Goal: Task Accomplishment & Management: Use online tool/utility

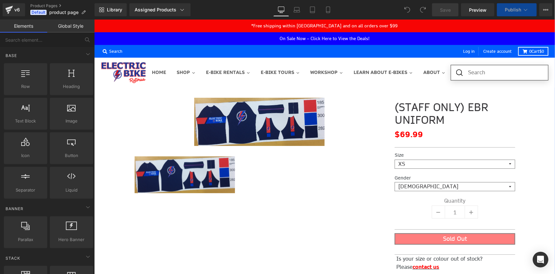
scroll to position [30, 458]
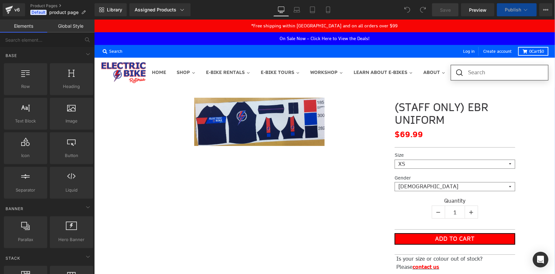
select select "S"
select select "[DEMOGRAPHIC_DATA]"
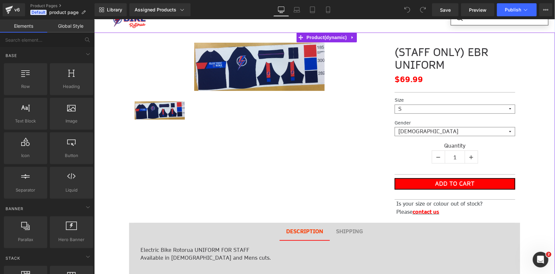
scroll to position [0, 0]
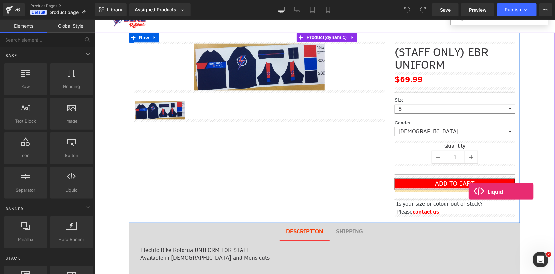
drag, startPoint x: 135, startPoint y: 155, endPoint x: 468, endPoint y: 191, distance: 334.1
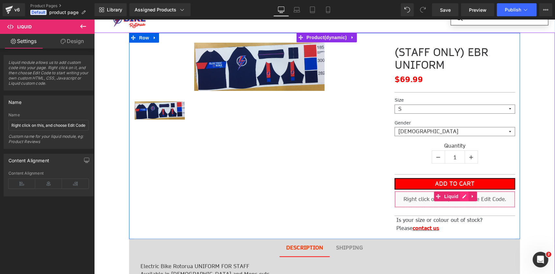
click at [464, 196] on div "Liquid" at bounding box center [454, 199] width 120 height 16
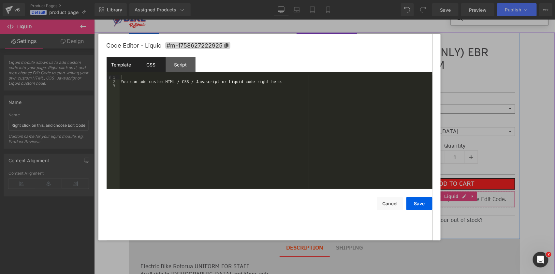
click at [157, 65] on div "CSS" at bounding box center [151, 64] width 30 height 15
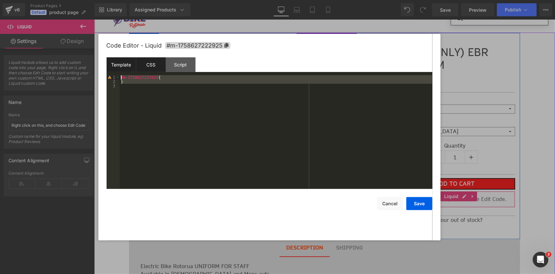
drag, startPoint x: 166, startPoint y: 86, endPoint x: 119, endPoint y: 69, distance: 50.9
click at [119, 69] on div "Template CSS Script Data 1 2 3 You can add custom HTML / CSS / Javascript or Li…" at bounding box center [269, 123] width 326 height 132
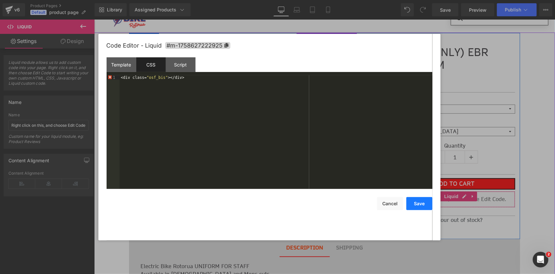
click at [415, 206] on button "Save" at bounding box center [419, 203] width 26 height 13
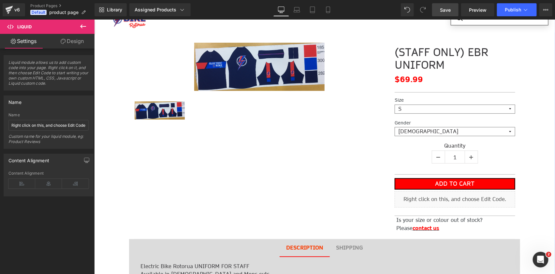
click at [449, 7] on span "Save" at bounding box center [445, 10] width 11 height 7
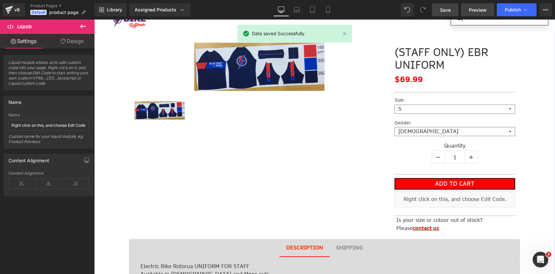
click at [486, 8] on span "Preview" at bounding box center [478, 10] width 18 height 7
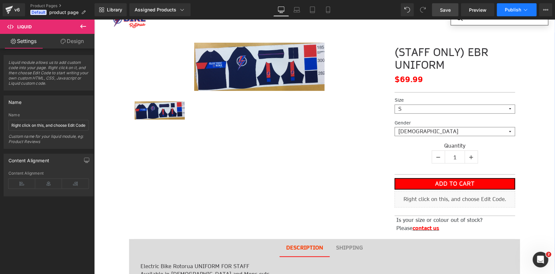
click at [526, 9] on icon at bounding box center [525, 10] width 7 height 7
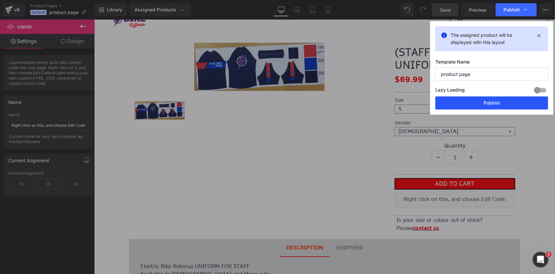
click at [476, 103] on button "Publish" at bounding box center [491, 102] width 113 height 13
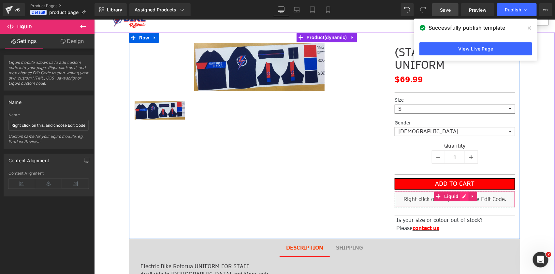
click at [462, 196] on div "Liquid" at bounding box center [454, 199] width 120 height 16
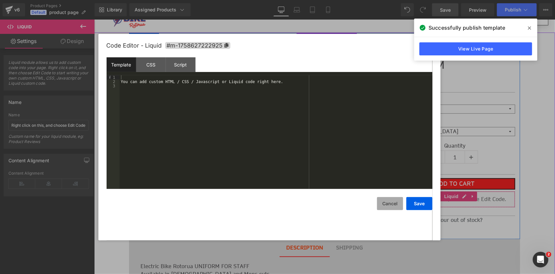
click at [388, 204] on button "Cancel" at bounding box center [390, 203] width 26 height 13
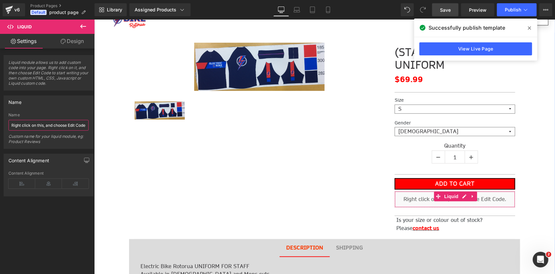
click at [35, 123] on input "Right click on this, and choose Edit Code." at bounding box center [48, 125] width 80 height 11
click at [7, 122] on div "Right click on this, and choose Edit Code. Name Right click on this, and choose…" at bounding box center [48, 131] width 89 height 36
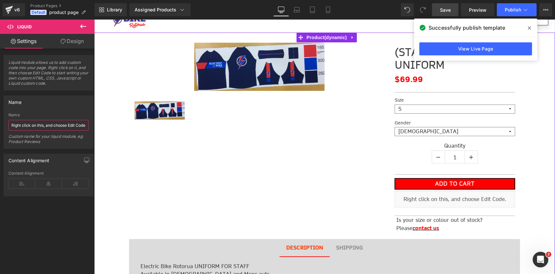
drag, startPoint x: 105, startPoint y: 143, endPoint x: 121, endPoint y: 129, distance: 20.6
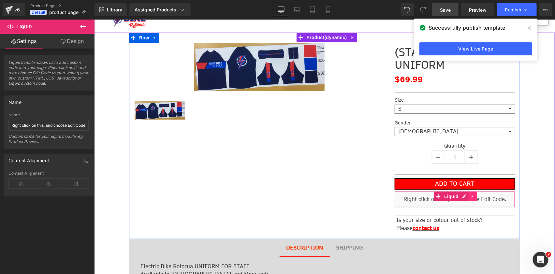
click at [471, 195] on icon at bounding box center [471, 195] width 1 height 3
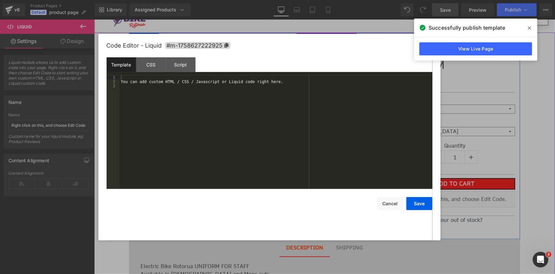
click at [449, 194] on div "Liquid" at bounding box center [454, 199] width 120 height 16
click at [188, 62] on div "Script" at bounding box center [181, 64] width 30 height 15
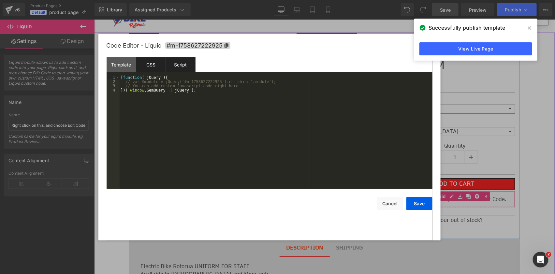
click at [152, 62] on div "CSS" at bounding box center [151, 64] width 30 height 15
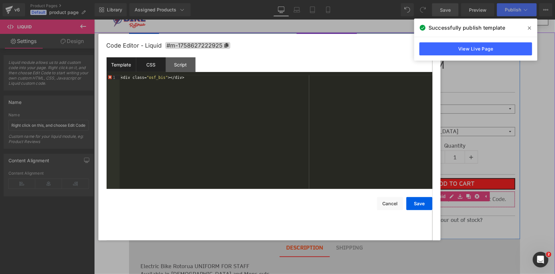
click at [134, 67] on div "Template" at bounding box center [121, 64] width 30 height 15
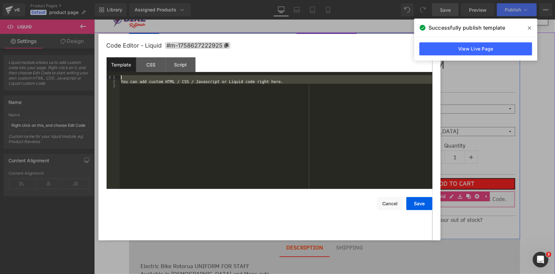
drag, startPoint x: 146, startPoint y: 89, endPoint x: 106, endPoint y: 63, distance: 47.8
click at [106, 63] on div "Code Editor - Liquid #m-1758627222925 Template CSS Script Data 1 2 3 You can ad…" at bounding box center [269, 137] width 342 height 206
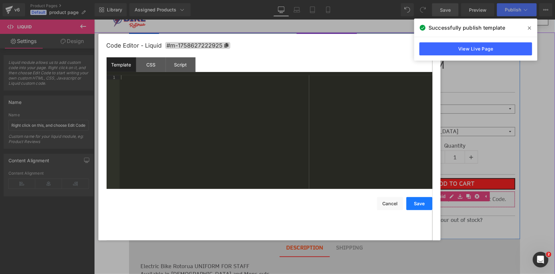
click at [415, 205] on button "Save" at bounding box center [419, 203] width 26 height 13
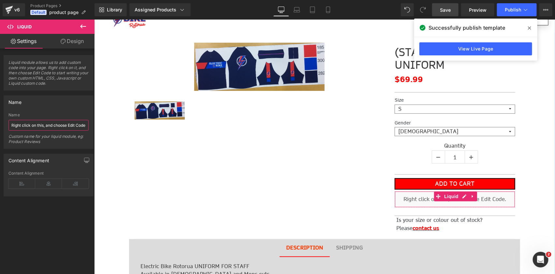
click at [36, 129] on input "Right click on this, and choose Edit Code." at bounding box center [48, 125] width 80 height 11
click at [42, 123] on input "Right click on this, and choose Edit Code." at bounding box center [48, 125] width 80 height 11
type input "Notify Me When out of stock"
click at [42, 176] on div "Content Alignment" at bounding box center [48, 183] width 80 height 25
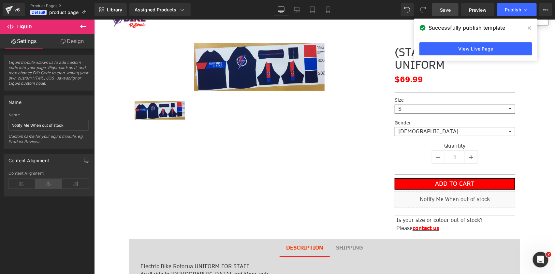
click at [47, 179] on icon at bounding box center [48, 184] width 27 height 10
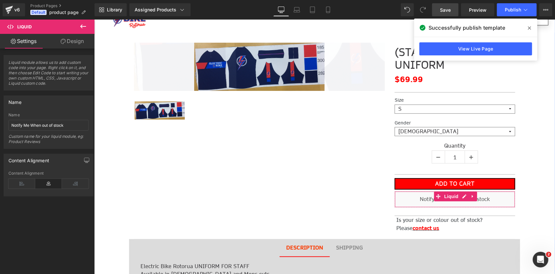
click at [77, 38] on link "Design" at bounding box center [72, 41] width 47 height 15
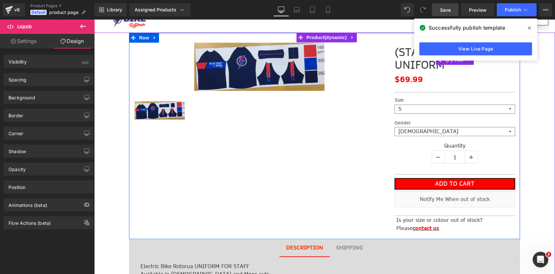
click at [446, 14] on link "Save" at bounding box center [445, 9] width 26 height 13
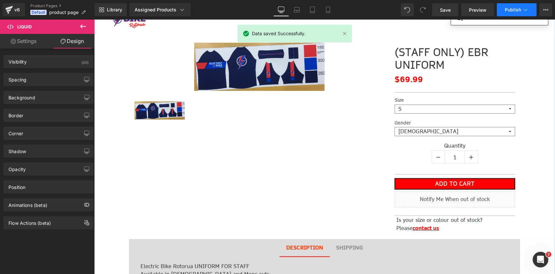
click at [531, 11] on button "Publish" at bounding box center [517, 9] width 40 height 13
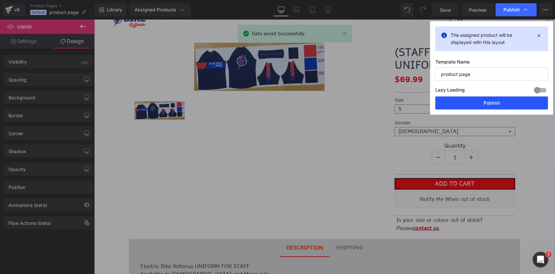
click at [496, 103] on button "Publish" at bounding box center [491, 102] width 113 height 13
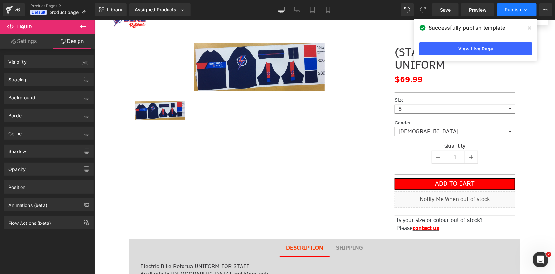
click at [526, 11] on icon at bounding box center [525, 10] width 7 height 7
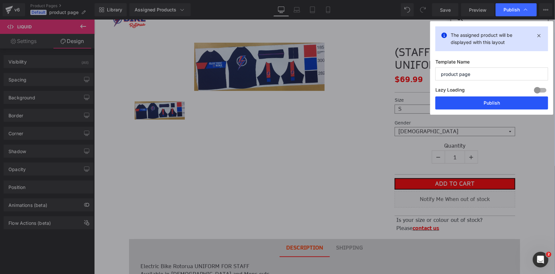
click at [489, 101] on button "Publish" at bounding box center [491, 102] width 113 height 13
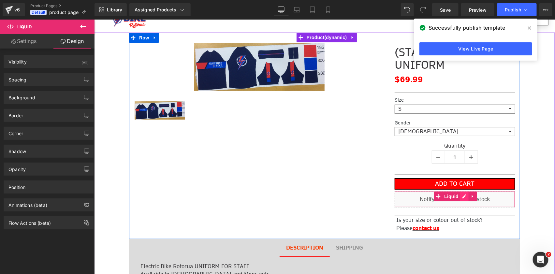
click at [462, 195] on div "Liquid" at bounding box center [454, 199] width 120 height 16
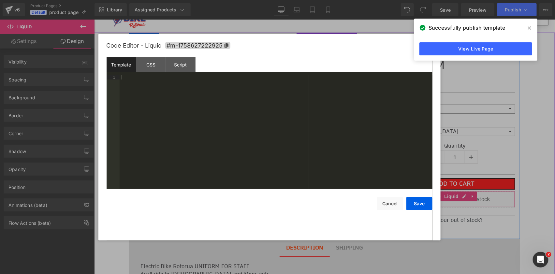
click at [215, 130] on div at bounding box center [276, 136] width 313 height 122
click at [156, 60] on div "CSS" at bounding box center [151, 64] width 30 height 15
click at [192, 76] on div "< div class = " osf_bis " ></ div >" at bounding box center [276, 136] width 313 height 122
click at [418, 197] on button "Save" at bounding box center [419, 203] width 26 height 13
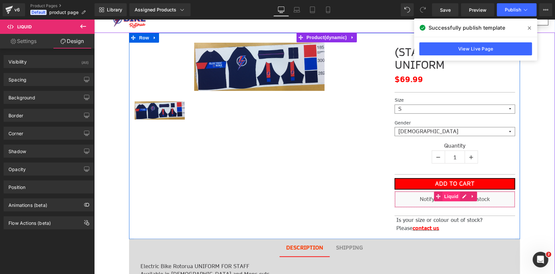
click at [449, 197] on span "Liquid" at bounding box center [451, 196] width 18 height 10
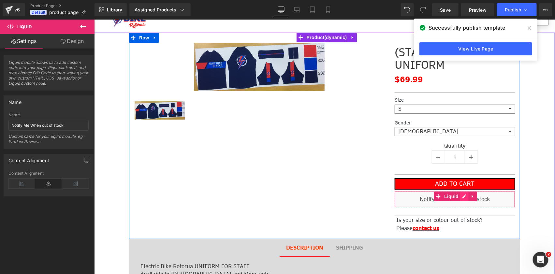
click at [460, 196] on div "Liquid" at bounding box center [454, 199] width 120 height 16
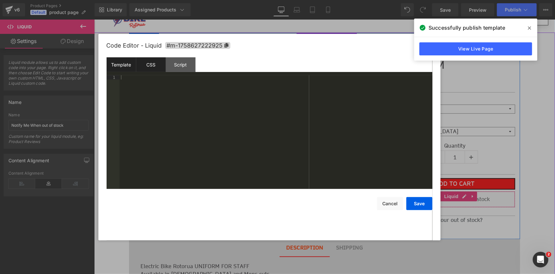
click at [150, 68] on div "CSS" at bounding box center [151, 64] width 30 height 15
click at [189, 81] on div "< div class = " osf_bis " ></ div >" at bounding box center [276, 136] width 313 height 122
click at [186, 64] on div "Script" at bounding box center [181, 64] width 30 height 15
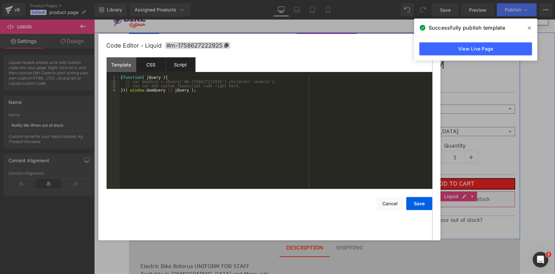
click at [156, 65] on div "CSS" at bounding box center [151, 64] width 30 height 15
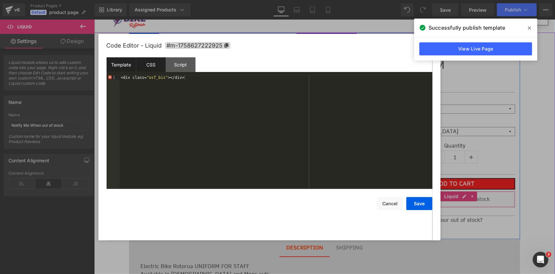
click at [117, 62] on div "Template" at bounding box center [121, 64] width 30 height 15
click at [176, 134] on div at bounding box center [276, 136] width 313 height 122
click at [386, 204] on button "Cancel" at bounding box center [390, 203] width 26 height 13
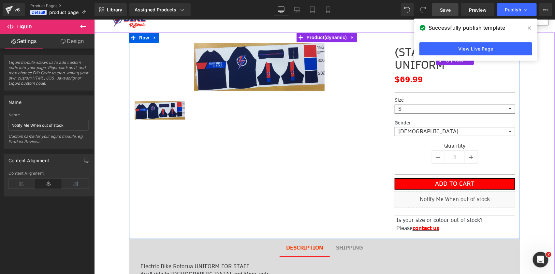
click at [439, 9] on link "Save" at bounding box center [445, 9] width 26 height 13
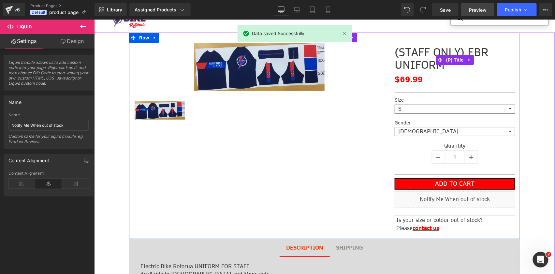
click at [475, 9] on span "Preview" at bounding box center [478, 10] width 18 height 7
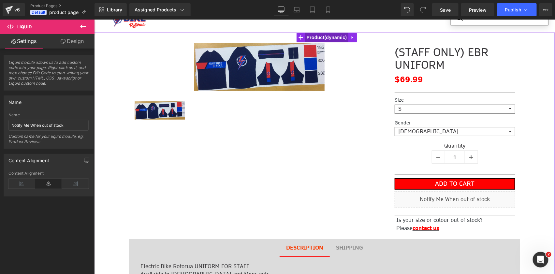
click at [323, 38] on span "Product" at bounding box center [326, 37] width 44 height 10
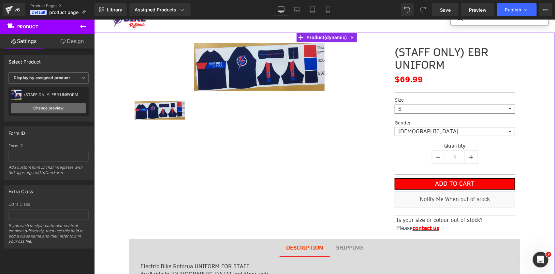
click at [82, 110] on link "Change preview" at bounding box center [48, 108] width 75 height 10
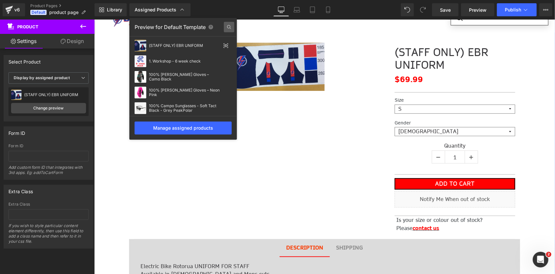
click at [226, 30] on icon at bounding box center [229, 27] width 10 height 10
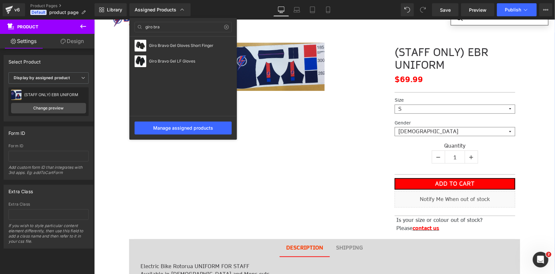
type input "giro bra"
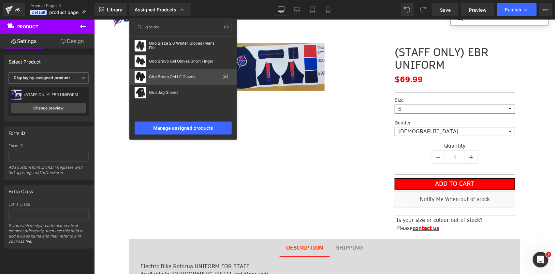
click at [186, 79] on div "Giro Bravo Gel LF Gloves" at bounding box center [182, 77] width 107 height 16
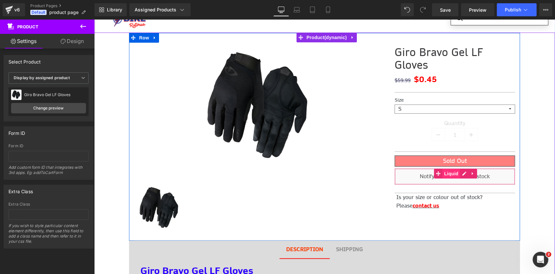
click at [455, 168] on span "Liquid" at bounding box center [451, 173] width 18 height 10
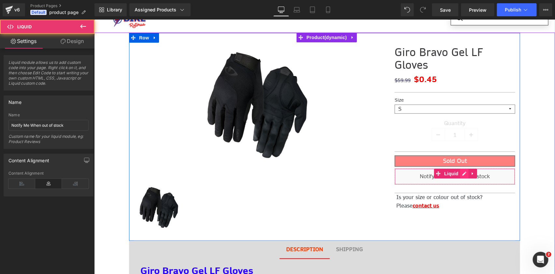
click at [463, 171] on icon at bounding box center [463, 173] width 5 height 5
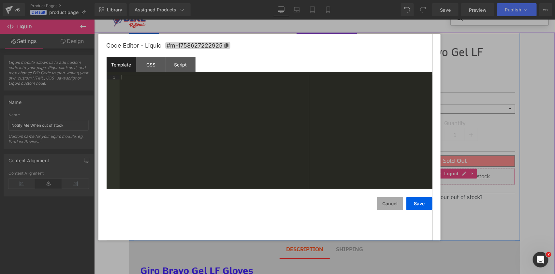
click at [388, 205] on button "Cancel" at bounding box center [390, 203] width 26 height 13
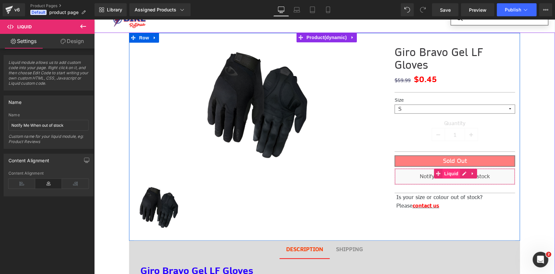
click at [453, 168] on span "Liquid" at bounding box center [451, 173] width 18 height 10
click at [459, 168] on div "Liquid" at bounding box center [454, 176] width 120 height 16
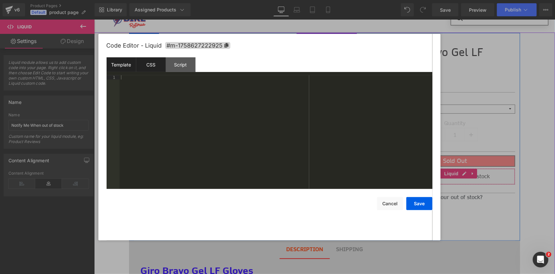
click at [151, 65] on div "CSS" at bounding box center [151, 64] width 30 height 15
click at [423, 201] on button "Save" at bounding box center [419, 203] width 26 height 13
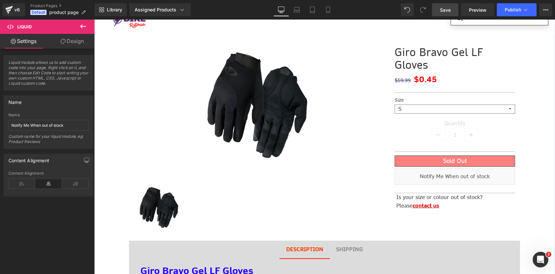
click at [447, 11] on span "Save" at bounding box center [445, 10] width 11 height 7
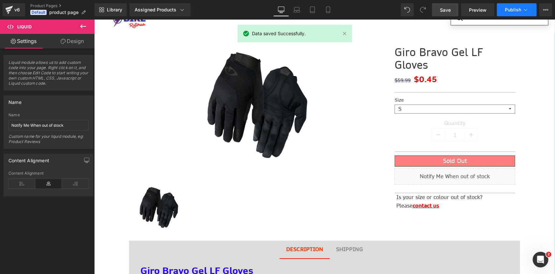
click at [522, 16] on button "Publish" at bounding box center [517, 9] width 40 height 13
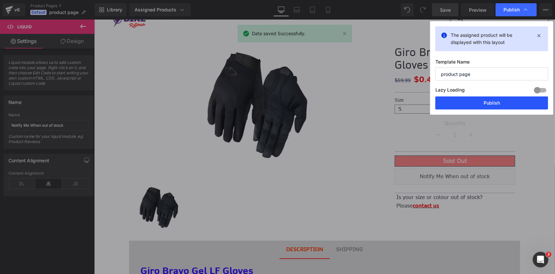
click at [489, 102] on button "Publish" at bounding box center [491, 102] width 113 height 13
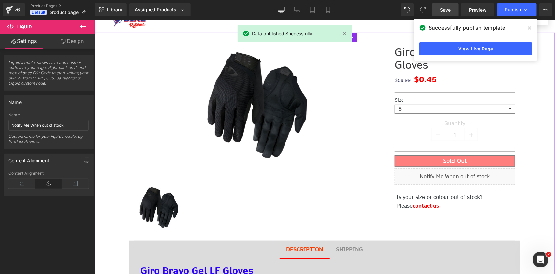
click at [530, 28] on icon at bounding box center [529, 27] width 3 height 5
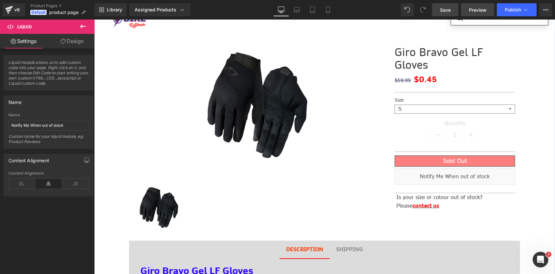
click at [489, 9] on link "Preview" at bounding box center [477, 9] width 33 height 13
click at [472, 12] on span "Preview" at bounding box center [478, 10] width 18 height 7
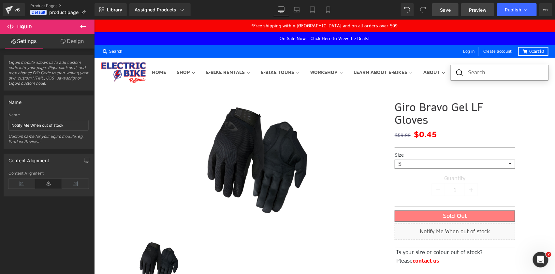
click at [475, 9] on span "Preview" at bounding box center [478, 10] width 18 height 7
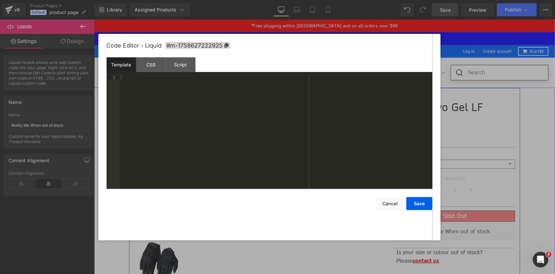
click at [463, 223] on div "Liquid" at bounding box center [454, 231] width 120 height 16
click at [268, 113] on div at bounding box center [276, 136] width 313 height 122
click at [419, 204] on button "Save" at bounding box center [419, 203] width 26 height 13
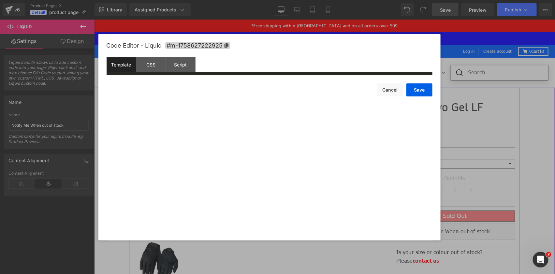
click at [462, 223] on div "Liquid" at bounding box center [454, 231] width 120 height 16
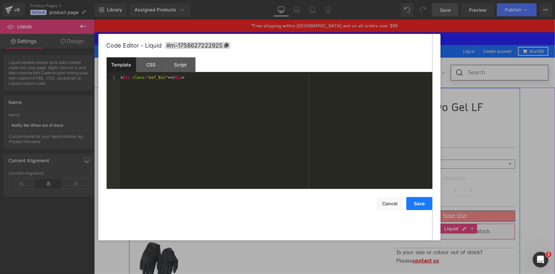
click at [421, 203] on button "Save" at bounding box center [419, 203] width 26 height 13
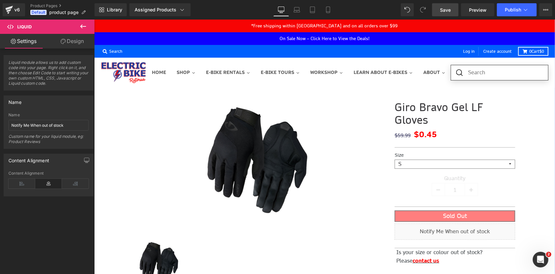
click at [450, 12] on span "Save" at bounding box center [445, 10] width 11 height 7
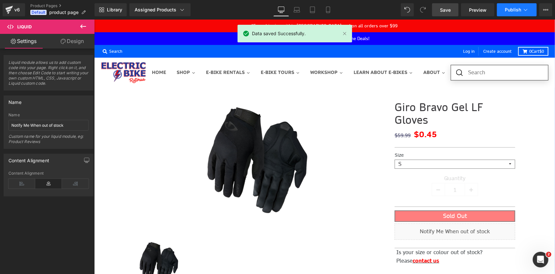
click at [524, 10] on icon at bounding box center [525, 10] width 7 height 7
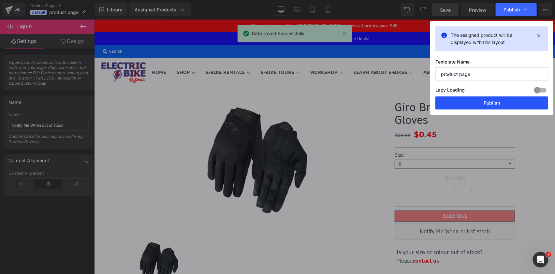
click at [508, 101] on button "Publish" at bounding box center [491, 102] width 113 height 13
